Goal: Information Seeking & Learning: Learn about a topic

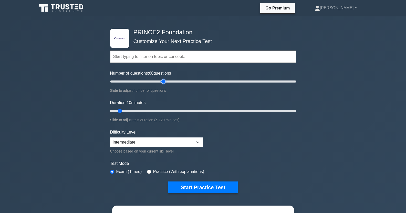
drag, startPoint x: 115, startPoint y: 81, endPoint x: 165, endPoint y: 80, distance: 49.5
type input "60"
click at [165, 80] on input "Number of questions: 60 questions" at bounding box center [203, 81] width 186 height 6
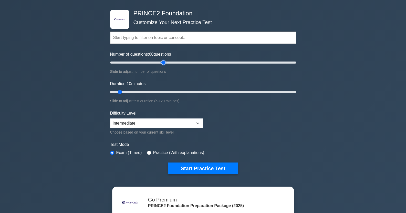
scroll to position [17, 0]
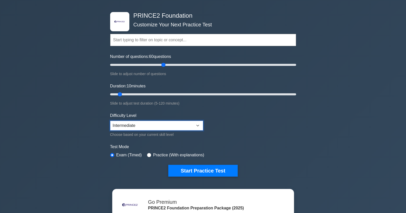
click at [190, 124] on select "Beginner Intermediate Expert" at bounding box center [156, 126] width 93 height 10
select select "expert"
click at [110, 121] on select "Beginner Intermediate Expert" at bounding box center [156, 126] width 93 height 10
drag, startPoint x: 163, startPoint y: 66, endPoint x: 128, endPoint y: 72, distance: 35.9
type input "20"
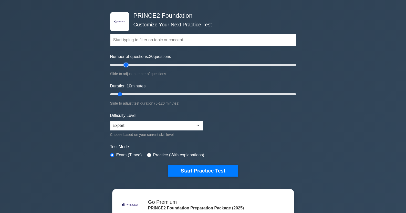
click at [128, 68] on input "Number of questions: 20 questions" at bounding box center [203, 65] width 186 height 6
drag, startPoint x: 119, startPoint y: 95, endPoint x: 136, endPoint y: 94, distance: 16.9
type input "20"
click at [136, 94] on input "Duration: 20 minutes" at bounding box center [203, 94] width 186 height 6
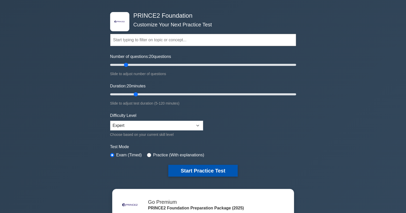
click at [179, 170] on button "Start Practice Test" at bounding box center [202, 171] width 69 height 12
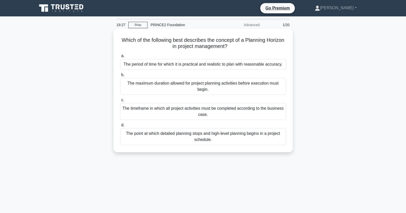
click at [277, 88] on div "The maximum duration allowed for project planning activities before execution m…" at bounding box center [203, 86] width 166 height 17
click at [120, 77] on input "b. The maximum duration allowed for project planning activities before executio…" at bounding box center [120, 74] width 0 height 3
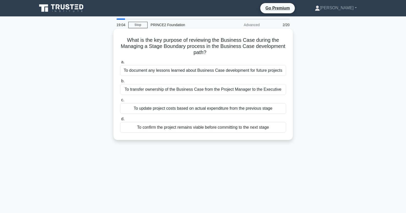
click at [206, 129] on div "To confirm the project remains viable before committing to the next stage" at bounding box center [203, 127] width 166 height 11
click at [120, 121] on input "d. To confirm the project remains viable before committing to the next stage" at bounding box center [120, 118] width 0 height 3
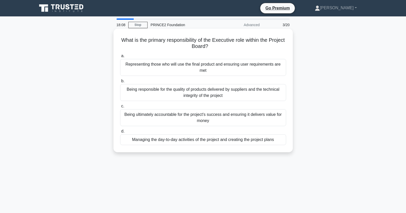
click at [210, 69] on div "Representing those who will use the final product and ensuring user requirement…" at bounding box center [203, 67] width 166 height 17
click at [120, 58] on input "a. Representing those who will use the final product and ensuring user requirem…" at bounding box center [120, 55] width 0 height 3
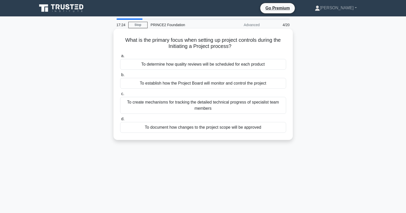
click at [188, 128] on div "To document how changes to the project scope will be approved" at bounding box center [203, 127] width 166 height 11
click at [120, 121] on input "d. To document how changes to the project scope will be approved" at bounding box center [120, 118] width 0 height 3
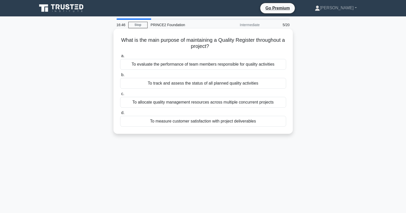
click at [221, 84] on div "To track and assess the status of all planned quality activities" at bounding box center [203, 83] width 166 height 11
click at [120, 77] on input "b. To track and assess the status of all planned quality activities" at bounding box center [120, 74] width 0 height 3
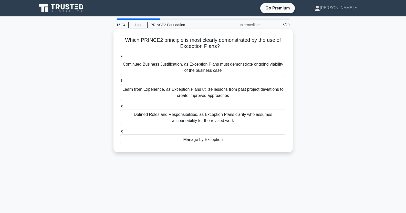
click at [220, 68] on div "Continued Business Justification, as Exception Plans must demonstrate ongoing v…" at bounding box center [203, 67] width 166 height 17
click at [120, 58] on input "a. Continued Business Justification, as Exception Plans must demonstrate ongoin…" at bounding box center [120, 55] width 0 height 3
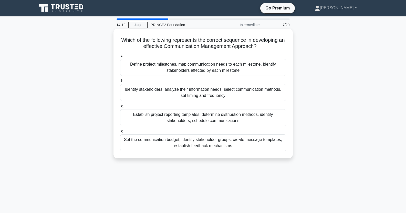
click at [200, 97] on div "Identify stakeholders, analyze their information needs, select communication me…" at bounding box center [203, 92] width 166 height 17
click at [120, 83] on input "b. Identify stakeholders, analyze their information needs, select communication…" at bounding box center [120, 80] width 0 height 3
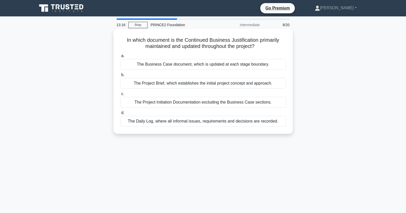
click at [204, 64] on div "The Business Case document, which is updated at each stage boundary." at bounding box center [203, 64] width 166 height 11
click at [120, 58] on input "a. The Business Case document, which is updated at each stage boundary." at bounding box center [120, 55] width 0 height 3
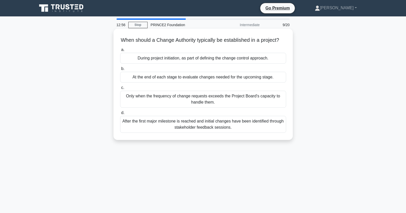
click at [222, 132] on div "After the first major milestone is reached and initial changes have been identi…" at bounding box center [203, 124] width 166 height 17
click at [120, 115] on input "d. After the first major milestone is reached and initial changes have been ide…" at bounding box center [120, 112] width 0 height 3
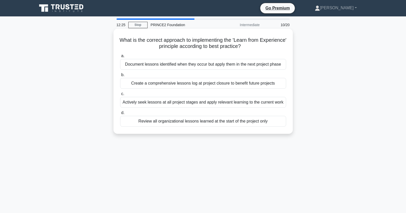
click at [234, 66] on div "Document lessons identified when they occur but apply them in the next project …" at bounding box center [203, 64] width 166 height 11
click at [120, 58] on input "a. Document lessons identified when they occur but apply them in the next proje…" at bounding box center [120, 55] width 0 height 3
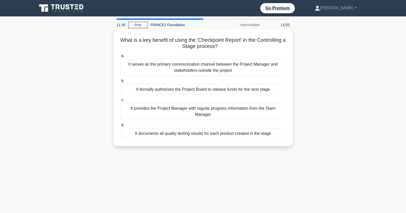
click at [271, 67] on div "It serves as the primary communication channel between the Project Manager and …" at bounding box center [203, 67] width 166 height 17
click at [120, 58] on input "a. It serves as the primary communication channel between the Project Manager a…" at bounding box center [120, 55] width 0 height 3
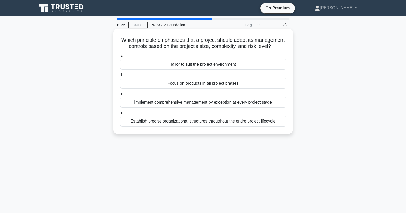
click at [229, 70] on div "Tailor to suit the project environment" at bounding box center [203, 64] width 166 height 11
click at [120, 58] on input "a. Tailor to suit the project environment" at bounding box center [120, 55] width 0 height 3
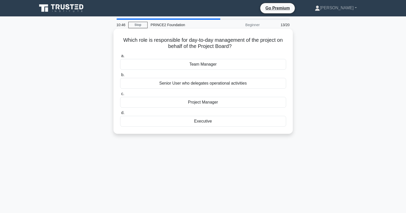
click at [202, 102] on div "Project Manager" at bounding box center [203, 102] width 166 height 11
click at [120, 96] on input "c. Project Manager" at bounding box center [120, 93] width 0 height 3
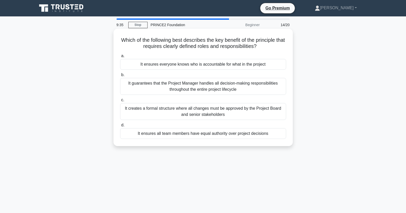
click at [227, 66] on div "It ensures everyone knows who is accountable for what in the project" at bounding box center [203, 64] width 166 height 11
click at [120, 58] on input "a. It ensures everyone knows who is accountable for what in the project" at bounding box center [120, 55] width 0 height 3
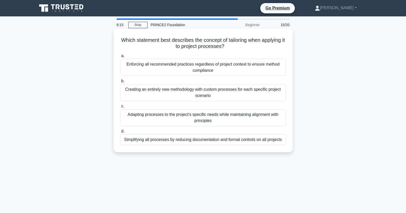
click at [198, 116] on div "Adapting processes to the project's specific needs while maintaining alignment …" at bounding box center [203, 117] width 166 height 17
click at [120, 108] on input "c. Adapting processes to the project's specific needs while maintaining alignme…" at bounding box center [120, 106] width 0 height 3
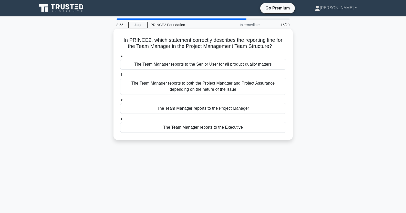
click at [216, 109] on div "The Team Manager reports to the Project Manager" at bounding box center [203, 108] width 166 height 11
click at [120, 102] on input "c. The Team Manager reports to the Project Manager" at bounding box center [120, 99] width 0 height 3
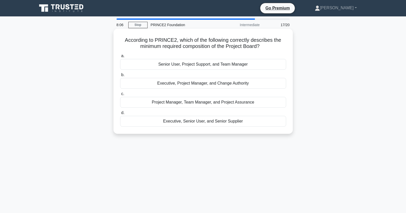
click at [228, 103] on div "Project Manager, Team Manager, and Project Assurance" at bounding box center [203, 102] width 166 height 11
click at [120, 96] on input "c. Project Manager, Team Manager, and Project Assurance" at bounding box center [120, 93] width 0 height 3
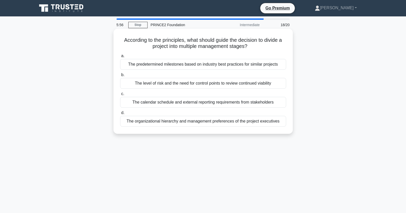
click at [228, 67] on div "The predetermined milestones based on industry best practices for similar proje…" at bounding box center [203, 64] width 166 height 11
click at [120, 58] on input "a. The predetermined milestones based on industry best practices for similar pr…" at bounding box center [120, 55] width 0 height 3
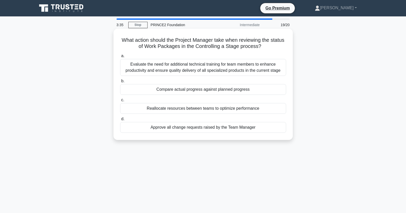
click at [201, 88] on div "Compare actual progress against planned progress" at bounding box center [203, 89] width 166 height 11
click at [120, 83] on input "b. Compare actual progress against planned progress" at bounding box center [120, 80] width 0 height 3
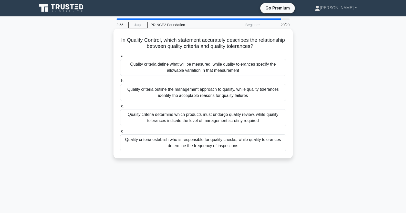
click at [231, 67] on div "Quality criteria define what will be measured, while quality tolerances specify…" at bounding box center [203, 67] width 166 height 17
click at [120, 58] on input "a. Quality criteria define what will be measured, while quality tolerances spec…" at bounding box center [120, 55] width 0 height 3
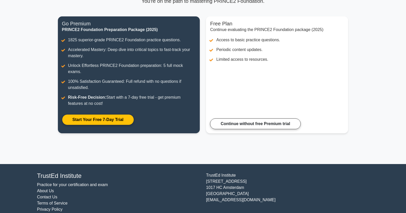
scroll to position [54, 0]
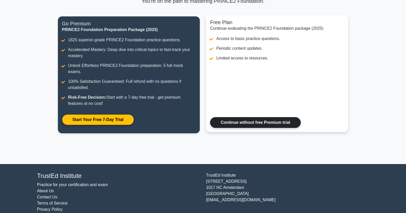
click at [290, 117] on link "Continue without free Premium trial" at bounding box center [255, 122] width 90 height 11
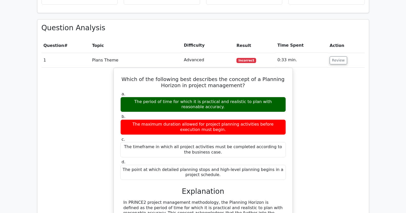
scroll to position [396, 0]
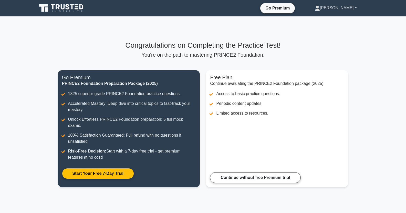
click at [355, 6] on link "[PERSON_NAME]" at bounding box center [336, 8] width 67 height 10
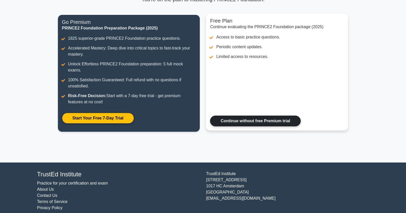
click at [265, 119] on link "Continue without free Premium trial" at bounding box center [255, 121] width 90 height 11
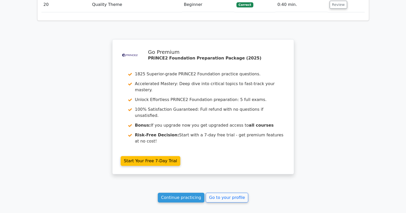
scroll to position [998, 0]
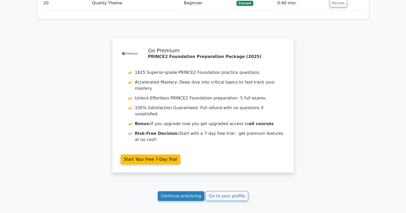
click at [172, 191] on link "Continue practicing" at bounding box center [181, 196] width 47 height 10
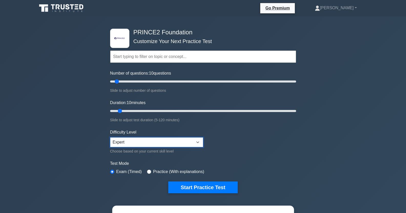
click at [129, 141] on select "Beginner Intermediate Expert" at bounding box center [156, 142] width 93 height 10
select select "beginner"
click at [110, 137] on select "Beginner Intermediate Expert" at bounding box center [156, 142] width 93 height 10
drag, startPoint x: 117, startPoint y: 84, endPoint x: 125, endPoint y: 83, distance: 7.7
type input "20"
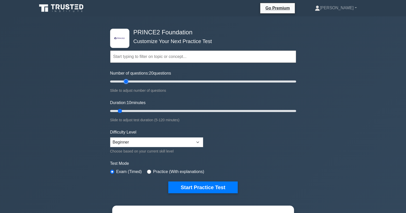
click at [125, 83] on input "Number of questions: 20 questions" at bounding box center [203, 81] width 186 height 6
drag, startPoint x: 121, startPoint y: 109, endPoint x: 132, endPoint y: 110, distance: 11.8
type input "20"
click at [132, 110] on input "Duration: 20 minutes" at bounding box center [203, 111] width 186 height 6
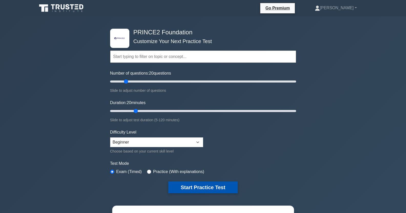
click at [196, 186] on button "Start Practice Test" at bounding box center [202, 187] width 69 height 12
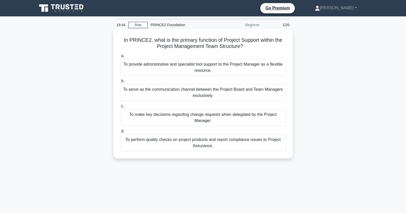
click at [216, 66] on div "To provide administrative and specialist tool support to the Project Manager as…" at bounding box center [203, 67] width 166 height 17
click at [120, 58] on input "a. To provide administrative and specialist tool support to the Project Manager…" at bounding box center [120, 55] width 0 height 3
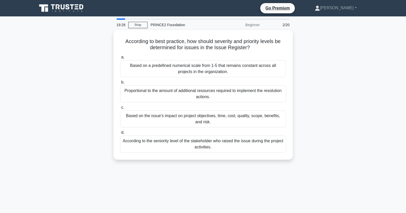
click at [216, 66] on div "Based on a predefined numerical scale from 1-5 that remains constant across all…" at bounding box center [203, 68] width 166 height 17
click at [120, 59] on input "a. Based on a predefined numerical scale from 1-5 that remains constant across …" at bounding box center [120, 57] width 0 height 3
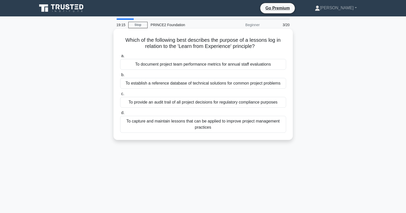
click at [241, 128] on div "To capture and maintain lessons that can be applied to improve project manageme…" at bounding box center [203, 124] width 166 height 17
click at [120, 115] on input "d. To capture and maintain lessons that can be applied to improve project manag…" at bounding box center [120, 112] width 0 height 3
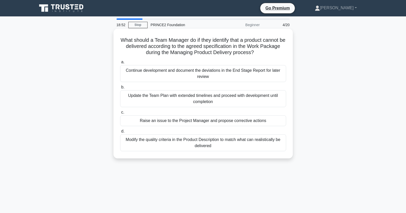
click at [244, 122] on div "Raise an issue to the Project Manager and propose corrective actions" at bounding box center [203, 120] width 166 height 11
click at [120, 114] on input "c. Raise an issue to the Project Manager and propose corrective actions" at bounding box center [120, 112] width 0 height 3
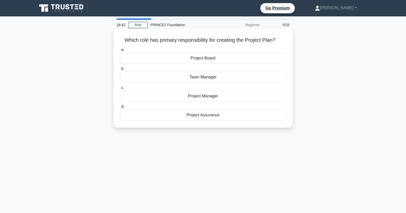
click at [216, 96] on div "Project Manager" at bounding box center [203, 96] width 166 height 11
click at [120, 89] on input "c. Project Manager" at bounding box center [120, 87] width 0 height 3
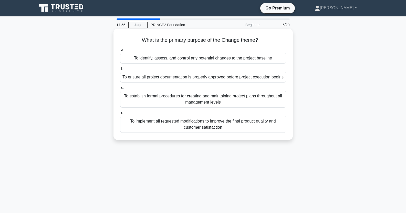
click at [160, 62] on div "To identify, assess, and control any potential changes to the project baseline" at bounding box center [203, 58] width 166 height 11
click at [120, 52] on input "a. To identify, assess, and control any potential changes to the project baseli…" at bounding box center [120, 49] width 0 height 3
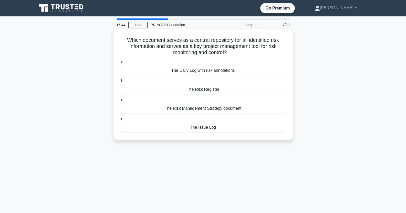
click at [206, 90] on div "The Risk Register" at bounding box center [203, 89] width 166 height 11
click at [120, 83] on input "b. The Risk Register" at bounding box center [120, 80] width 0 height 3
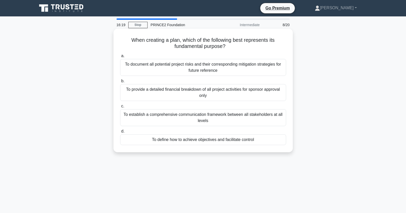
click at [200, 140] on div "To define how to achieve objectives and facilitate control" at bounding box center [203, 139] width 166 height 11
click at [120, 133] on input "d. To define how to achieve objectives and facilitate control" at bounding box center [120, 131] width 0 height 3
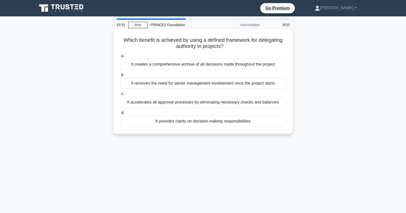
click at [200, 122] on div "It provides clarity on decision-making responsibilities" at bounding box center [203, 121] width 166 height 11
click at [120, 115] on input "d. It provides clarity on decision-making responsibilities" at bounding box center [120, 112] width 0 height 3
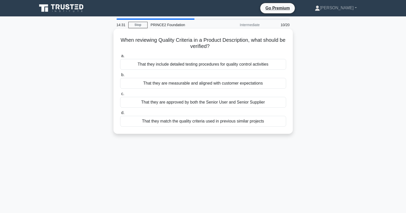
click at [190, 84] on div "That they are measurable and aligned with customer expectations" at bounding box center [203, 83] width 166 height 11
click at [120, 77] on input "b. That they are measurable and aligned with customer expectations" at bounding box center [120, 74] width 0 height 3
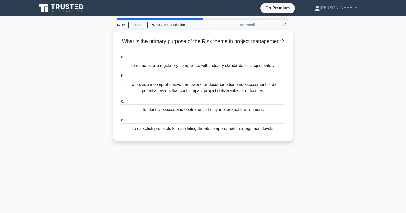
click at [190, 84] on div "To provide a comprehensive framework for documentation and assessment of all po…" at bounding box center [203, 87] width 166 height 17
click at [120, 78] on input "b. To provide a comprehensive framework for documentation and assessment of all…" at bounding box center [120, 76] width 0 height 3
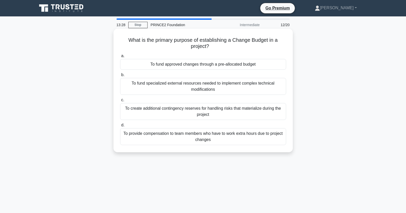
click at [218, 64] on div "To fund approved changes through a pre-allocated budget" at bounding box center [203, 64] width 166 height 11
click at [120, 58] on input "a. To fund approved changes through a pre-allocated budget" at bounding box center [120, 55] width 0 height 3
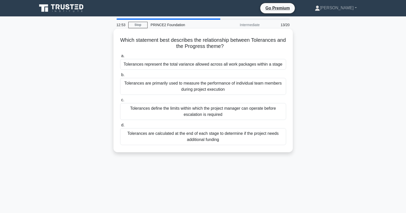
click at [219, 65] on div "Tolerances represent the total variance allowed across all work packages within…" at bounding box center [203, 64] width 166 height 11
click at [120, 58] on input "a. Tolerances represent the total variance allowed across all work packages wit…" at bounding box center [120, 55] width 0 height 3
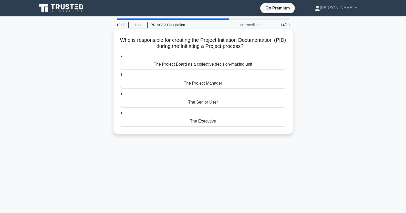
click at [210, 82] on div "The Project Manager" at bounding box center [203, 83] width 166 height 11
click at [120, 77] on input "b. The Project Manager" at bounding box center [120, 74] width 0 height 3
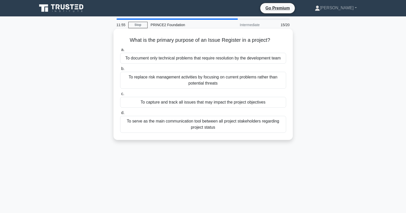
click at [175, 104] on div "To capture and track all issues that may impact the project objectives" at bounding box center [203, 102] width 166 height 11
click at [120, 96] on input "c. To capture and track all issues that may impact the project objectives" at bounding box center [120, 93] width 0 height 3
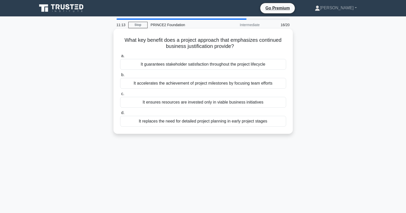
click at [193, 103] on div "It ensures resources are invested only in viable business initiatives" at bounding box center [203, 102] width 166 height 11
click at [120, 96] on input "c. It ensures resources are invested only in viable business initiatives" at bounding box center [120, 93] width 0 height 3
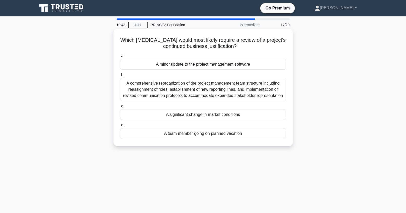
click at [235, 92] on div "A comprehensive reorganization of the project management team structure includi…" at bounding box center [203, 89] width 166 height 23
click at [120, 77] on input "b. A comprehensive reorganization of the project management team structure incl…" at bounding box center [120, 74] width 0 height 3
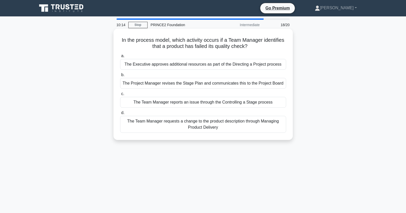
click at [190, 82] on div "The Project Manager revises the Stage Plan and communicates this to the Project…" at bounding box center [203, 83] width 166 height 11
click at [120, 77] on input "b. The Project Manager revises the Stage Plan and communicates this to the Proj…" at bounding box center [120, 74] width 0 height 3
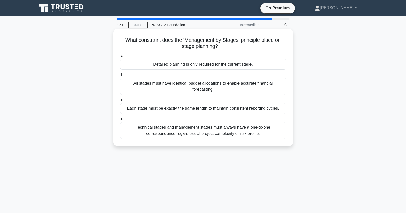
click at [197, 64] on div "Detailed planning is only required for the current stage." at bounding box center [203, 64] width 166 height 11
click at [120, 58] on input "a. Detailed planning is only required for the current stage." at bounding box center [120, 55] width 0 height 3
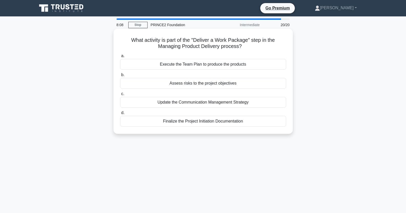
click at [196, 65] on div "Execute the Team Plan to produce the products" at bounding box center [203, 64] width 166 height 11
click at [120, 58] on input "a. Execute the Team Plan to produce the products" at bounding box center [120, 55] width 0 height 3
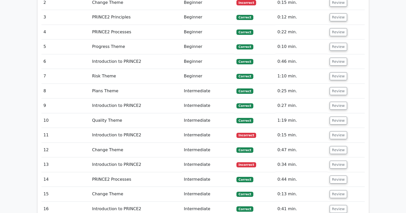
scroll to position [782, 0]
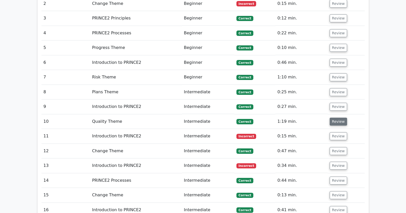
click at [340, 118] on button "Review" at bounding box center [338, 122] width 17 height 8
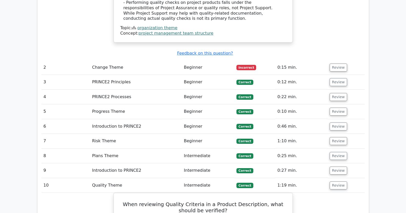
scroll to position [721, 0]
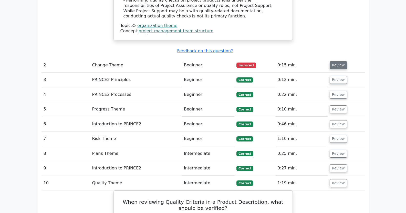
click at [335, 61] on button "Review" at bounding box center [338, 65] width 17 height 8
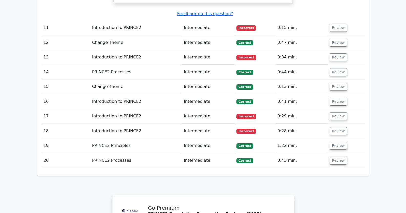
scroll to position [1224, 0]
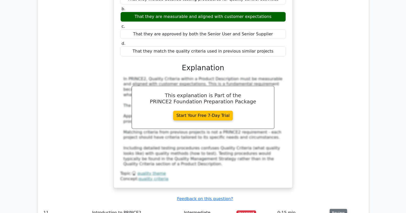
click at [333, 209] on button "Review" at bounding box center [338, 213] width 17 height 8
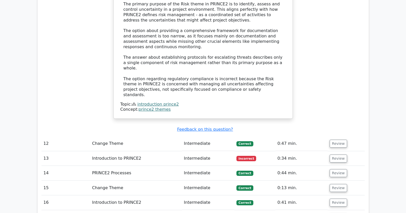
scroll to position [1573, 0]
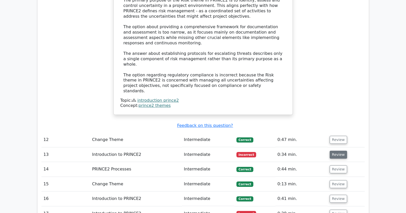
click at [343, 151] on button "Review" at bounding box center [338, 155] width 17 height 8
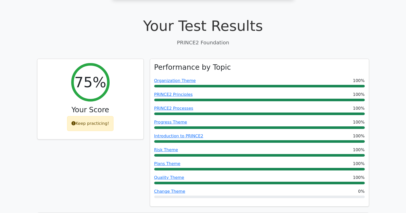
scroll to position [154, 0]
